Goal: Transaction & Acquisition: Subscribe to service/newsletter

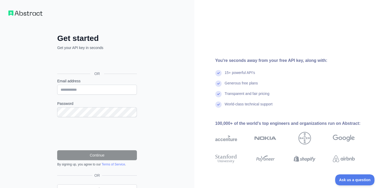
click at [90, 95] on form "Email address Password Continue By signing up, you agree to our Terms of Servic…" at bounding box center [97, 122] width 80 height 88
click at [92, 92] on input "Email address" at bounding box center [97, 90] width 80 height 10
click at [104, 86] on input "**********" at bounding box center [97, 90] width 80 height 10
click at [104, 89] on input "**********" at bounding box center [97, 90] width 80 height 10
type input "**********"
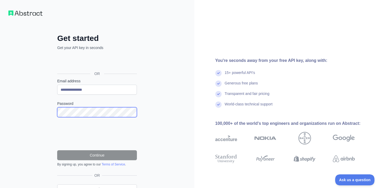
click at [32, 112] on div "**********" at bounding box center [97, 107] width 194 height 215
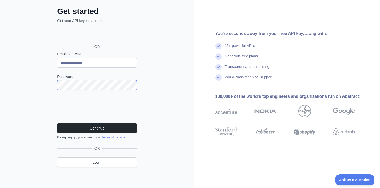
click at [36, 85] on div "**********" at bounding box center [97, 80] width 194 height 215
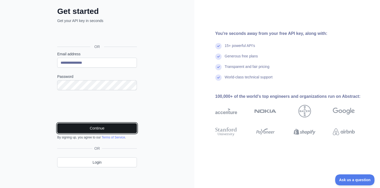
click at [73, 127] on button "Continue" at bounding box center [97, 128] width 80 height 10
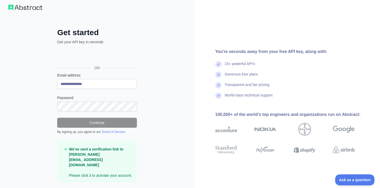
scroll to position [0, 0]
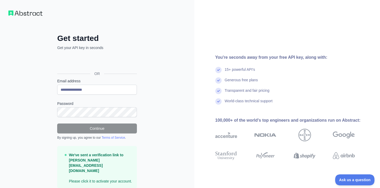
click at [28, 13] on img at bounding box center [25, 12] width 34 height 5
click at [12, 14] on img at bounding box center [25, 12] width 34 height 5
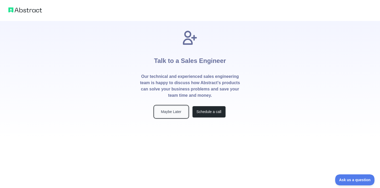
click at [183, 112] on button "Maybe Later" at bounding box center [171, 112] width 34 height 12
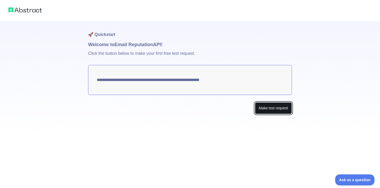
click at [263, 108] on button "Make test request" at bounding box center [273, 108] width 37 height 12
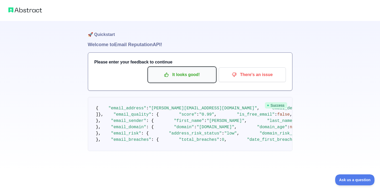
click at [194, 77] on p "It looks good!" at bounding box center [181, 74] width 59 height 9
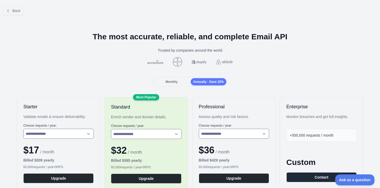
click at [180, 81] on div "Monthly" at bounding box center [172, 81] width 36 height 7
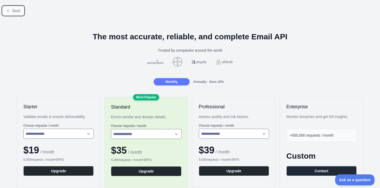
click at [14, 10] on span "Back" at bounding box center [16, 11] width 8 height 4
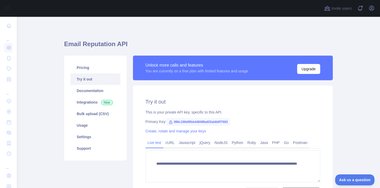
click at [56, 53] on main "**********" at bounding box center [198, 102] width 363 height 171
click at [179, 121] on span "086c196d9fbb448496a6f2ab8dff7683" at bounding box center [197, 122] width 63 height 8
drag, startPoint x: 173, startPoint y: 122, endPoint x: 250, endPoint y: 121, distance: 76.8
click at [250, 121] on div "Primary Key: 086c196d9fbb448496a6f2ab8dff7683" at bounding box center [232, 121] width 175 height 5
copy span "086c196d9fbb448496a6f2ab8dff7683"
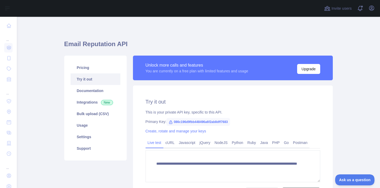
click at [241, 110] on div "This is your private API key, specific to this API." at bounding box center [232, 112] width 175 height 5
click at [111, 89] on link "Documentation" at bounding box center [95, 91] width 50 height 12
click at [96, 92] on link "Documentation" at bounding box center [95, 91] width 50 height 12
click at [58, 64] on main "**********" at bounding box center [198, 102] width 363 height 171
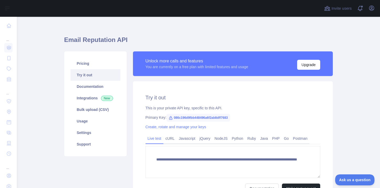
scroll to position [5, 0]
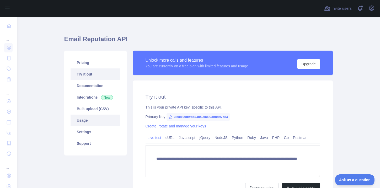
click at [81, 119] on link "Usage" at bounding box center [95, 121] width 50 height 12
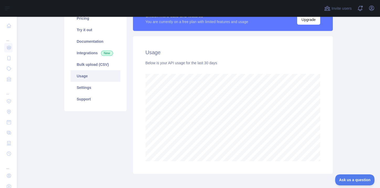
scroll to position [44, 0]
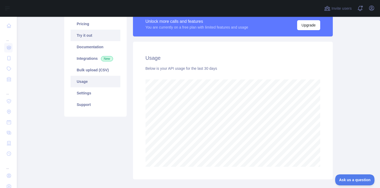
click at [91, 34] on link "Try it out" at bounding box center [95, 36] width 50 height 12
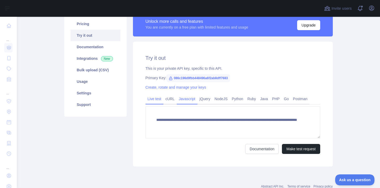
click at [182, 100] on link "Javascript" at bounding box center [187, 99] width 21 height 8
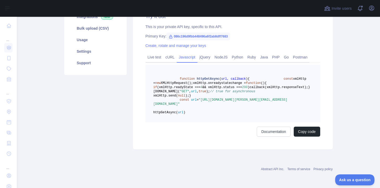
scroll to position [100, 0]
click at [301, 136] on button "Copy code" at bounding box center [307, 132] width 26 height 10
click at [281, 133] on link "Documentation" at bounding box center [280, 132] width 34 height 10
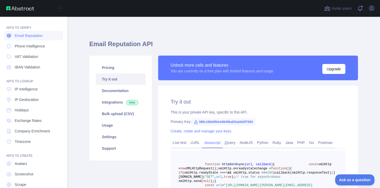
scroll to position [0, 0]
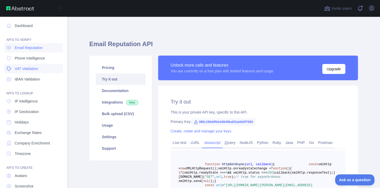
click at [20, 73] on link "VAT Validation" at bounding box center [33, 68] width 59 height 9
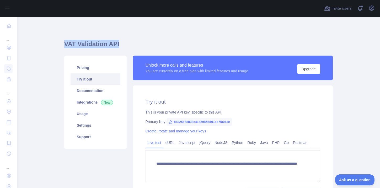
drag, startPoint x: 64, startPoint y: 44, endPoint x: 119, endPoint y: 47, distance: 55.1
click at [119, 47] on main "**********" at bounding box center [198, 102] width 363 height 171
copy h1 "VAT Validation API"
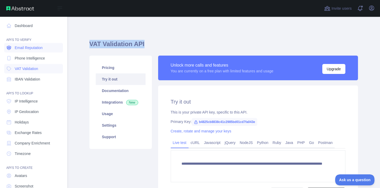
click at [36, 51] on link "Email Reputation" at bounding box center [33, 47] width 59 height 9
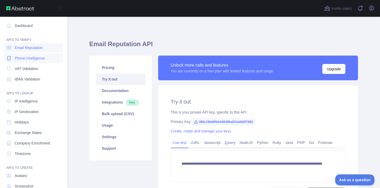
click at [36, 57] on span "Phone Intelligence" at bounding box center [30, 58] width 30 height 5
click at [35, 66] on span "VAT Validation" at bounding box center [26, 68] width 23 height 5
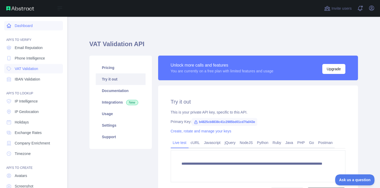
click at [18, 27] on link "Dashboard" at bounding box center [33, 25] width 59 height 9
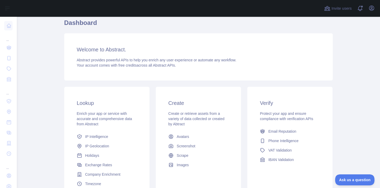
scroll to position [21, 0]
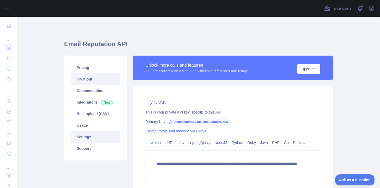
click at [98, 141] on link "Settings" at bounding box center [95, 137] width 50 height 12
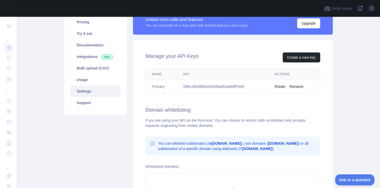
scroll to position [47, 0]
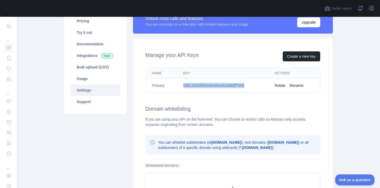
drag, startPoint x: 182, startPoint y: 85, endPoint x: 256, endPoint y: 85, distance: 73.1
click at [256, 85] on td "086c196d9fbb448496a6f2ab8dff7683" at bounding box center [222, 86] width 91 height 14
copy td "086c196d9fbb448496a6f2ab8dff7683"
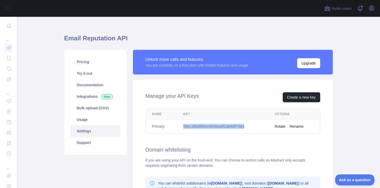
scroll to position [0, 0]
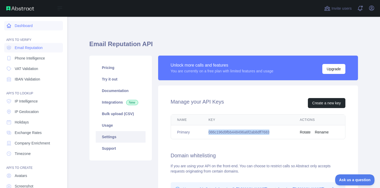
click at [12, 30] on link "Dashboard" at bounding box center [33, 25] width 59 height 9
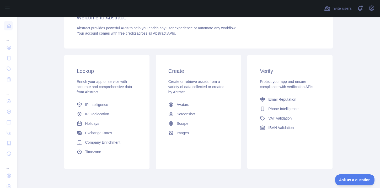
scroll to position [73, 0]
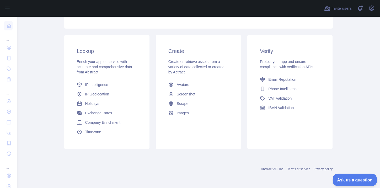
click at [354, 183] on button "Ask us a question" at bounding box center [351, 178] width 39 height 11
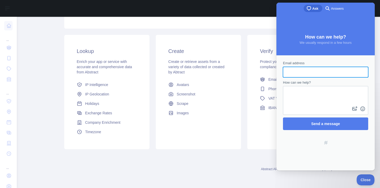
scroll to position [0, 0]
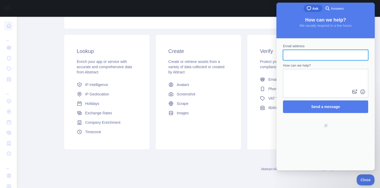
click at [240, 160] on div "Abstract API Inc. Terms of service Privacy policy" at bounding box center [198, 165] width 268 height 19
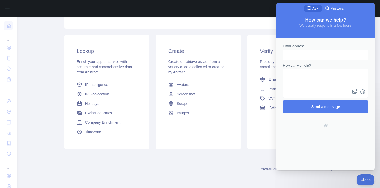
click at [331, 8] on span "Answers" at bounding box center [337, 8] width 13 height 5
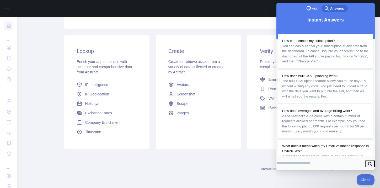
click at [310, 160] on input "Search Doc articles" at bounding box center [293, 162] width 34 height 9
type input "*"
type input "**********"
click button "search" at bounding box center [369, 163] width 9 height 7
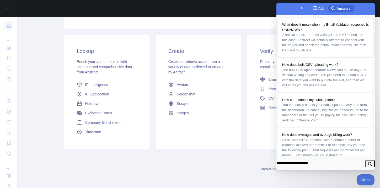
click at [285, 50] on span "A critical check for email validity is an SMTP check. In this case, Abstract wi…" at bounding box center [324, 42] width 84 height 19
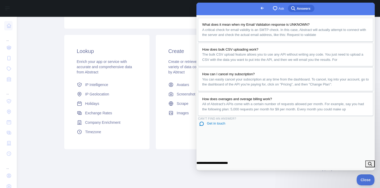
click at [207, 173] on button "Close" at bounding box center [202, 176] width 9 height 7
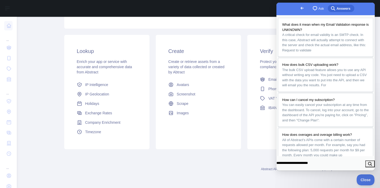
click at [299, 8] on span "Go back" at bounding box center [302, 8] width 6 height 6
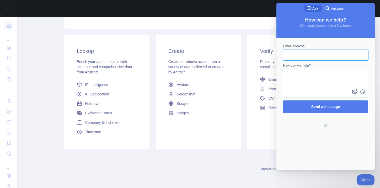
click at [199, 27] on div "Welcome to Abstract. Abstract provides powerful APIs to help you enrich any use…" at bounding box center [198, 4] width 268 height 47
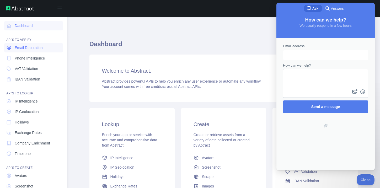
click at [33, 49] on span "Email Reputation" at bounding box center [29, 47] width 28 height 5
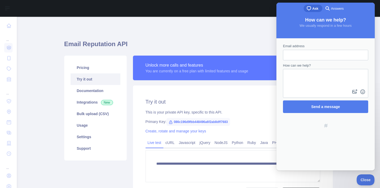
click at [183, 123] on span "086c196d9fbb448496a6f2ab8dff7683" at bounding box center [197, 122] width 63 height 8
drag, startPoint x: 174, startPoint y: 121, endPoint x: 240, endPoint y: 121, distance: 66.0
click at [240, 121] on div "Primary Key: 086c196d9fbb448496a6f2ab8dff7683" at bounding box center [232, 121] width 175 height 5
copy span "086c196d9fbb448496a6f2ab8dff7683"
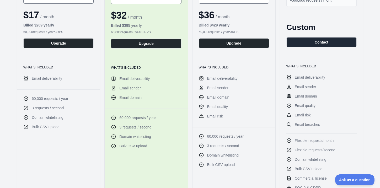
scroll to position [135, 0]
